Goal: Task Accomplishment & Management: Manage account settings

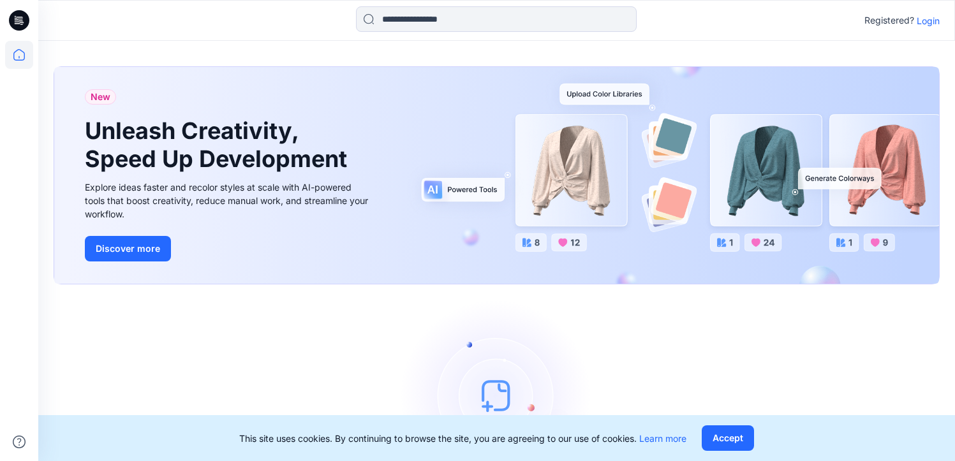
click at [922, 23] on p "Login" at bounding box center [928, 20] width 23 height 13
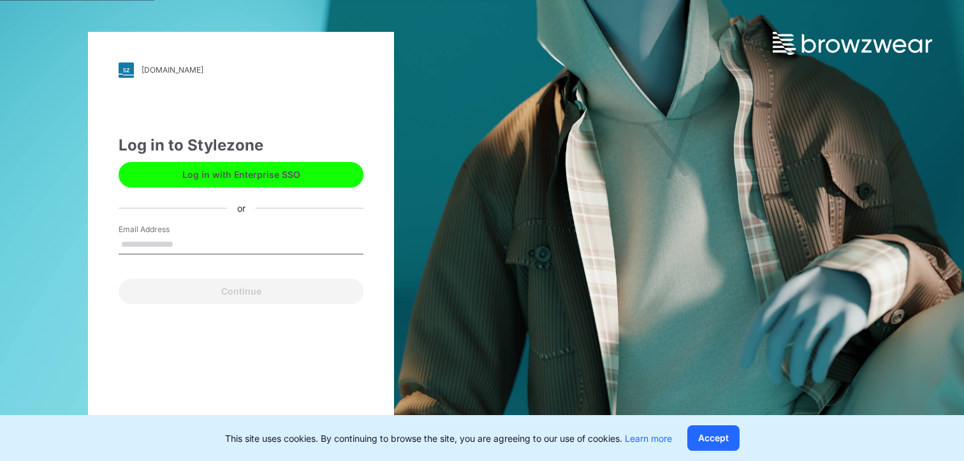
click at [181, 244] on input "Email Address" at bounding box center [241, 244] width 245 height 19
type input "**********"
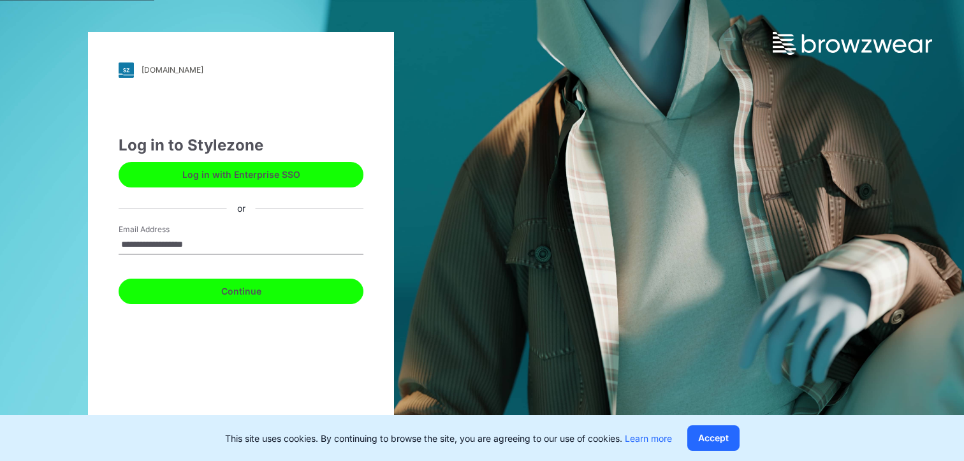
click at [216, 290] on button "Continue" at bounding box center [241, 292] width 245 height 26
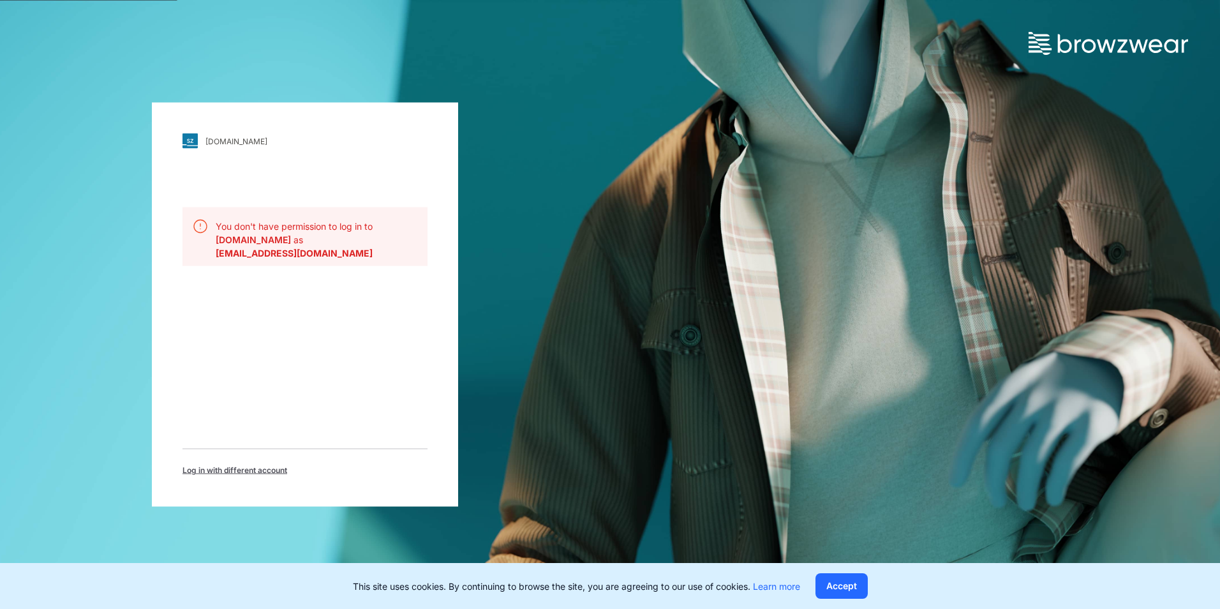
click at [488, 300] on div "[DOMAIN_NAME] Loading... You don't have permission to log in to [DOMAIN_NAME] a…" at bounding box center [305, 304] width 610 height 609
click at [839, 461] on button "Accept" at bounding box center [841, 586] width 52 height 26
